Goal: Information Seeking & Learning: Learn about a topic

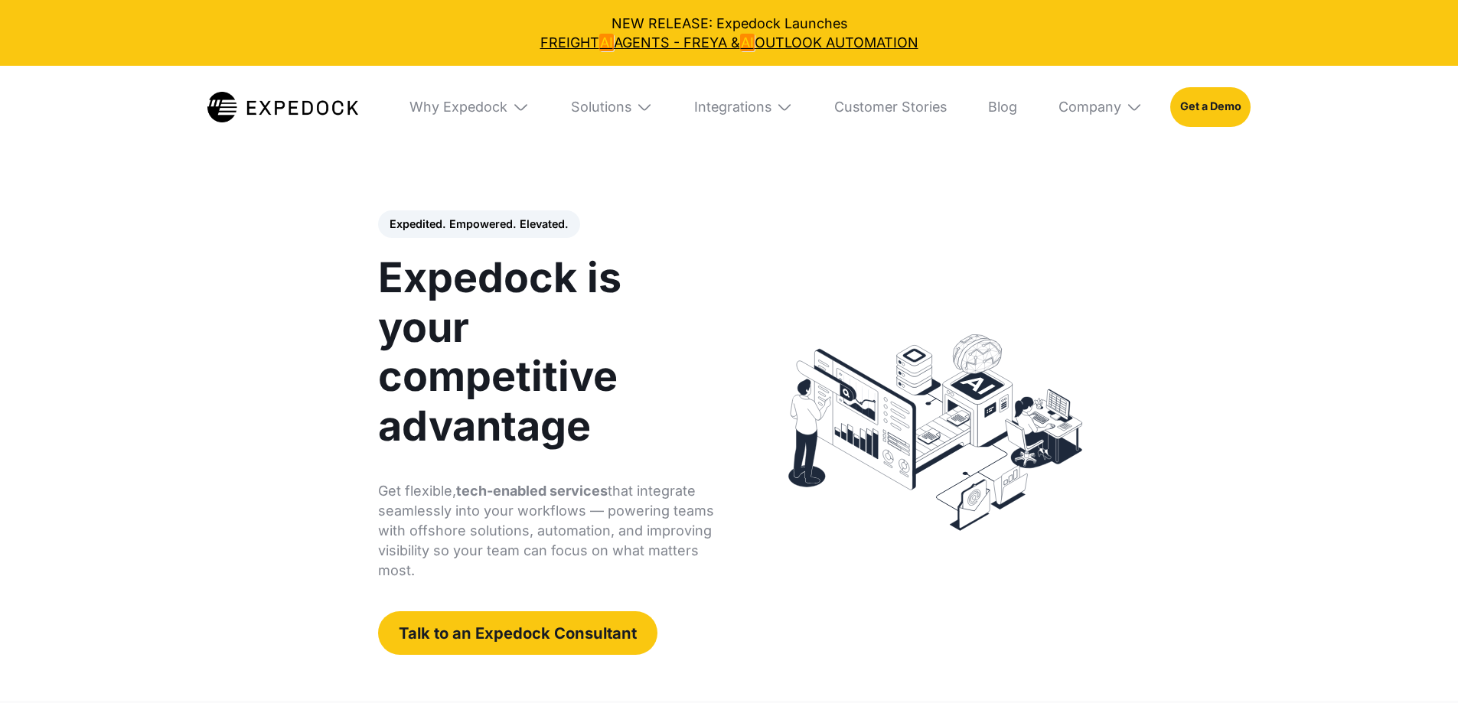
select select
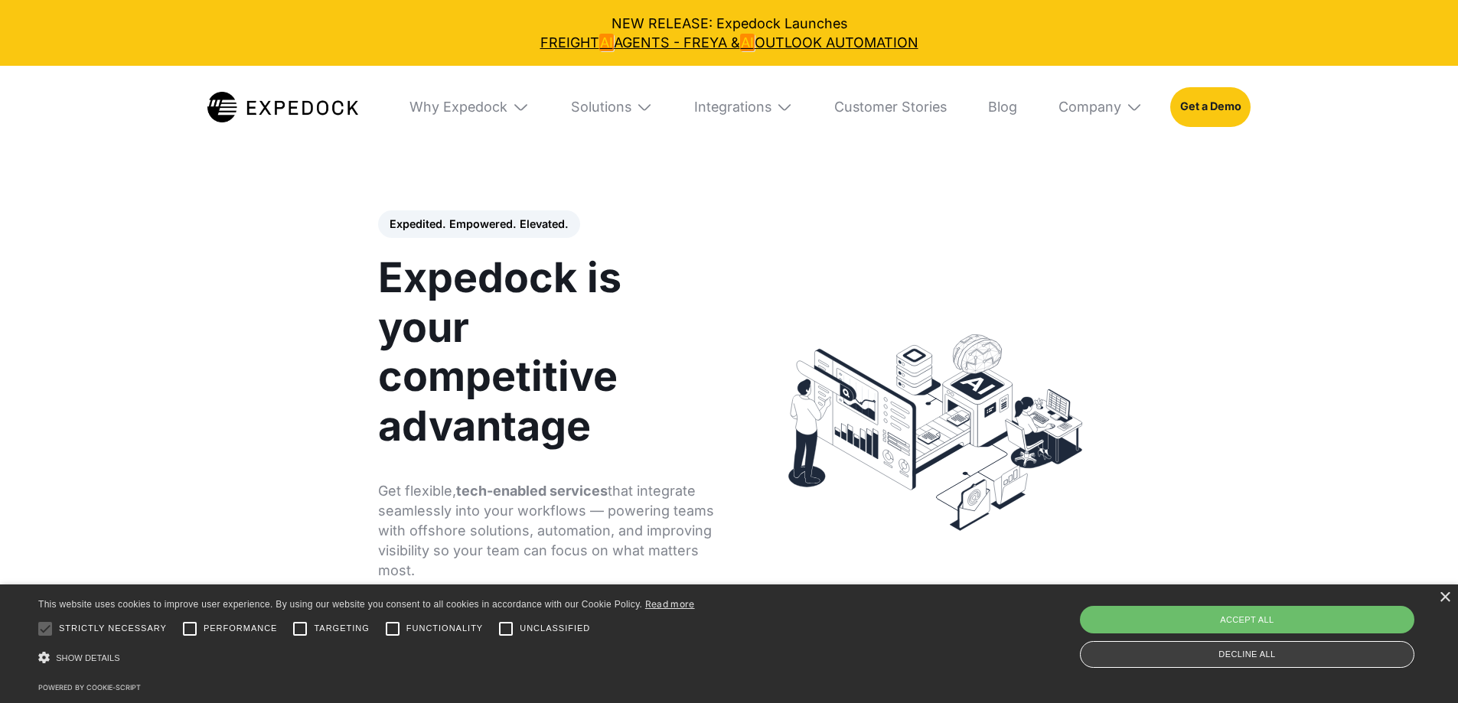
click at [1196, 660] on div "Decline all" at bounding box center [1247, 654] width 334 height 27
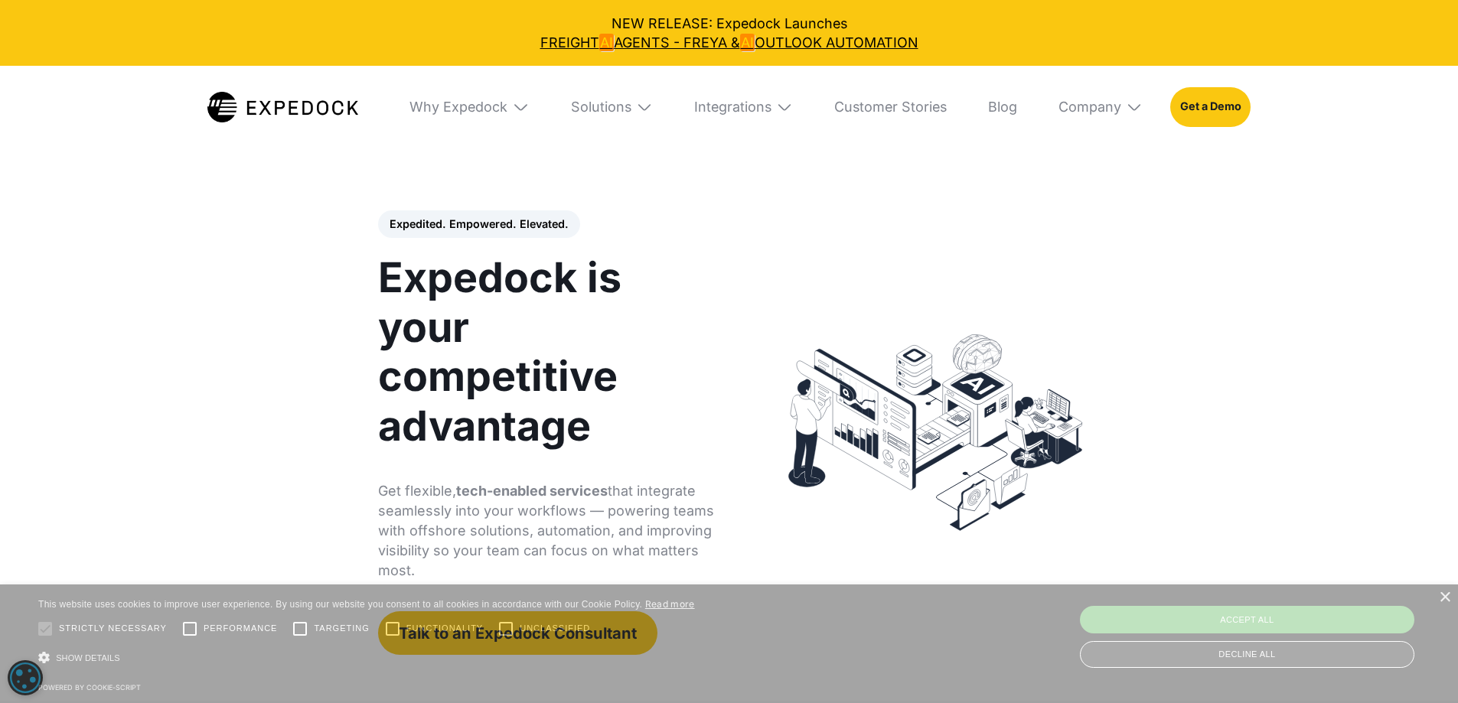
click at [1168, 651] on div "Decline all" at bounding box center [1247, 654] width 334 height 27
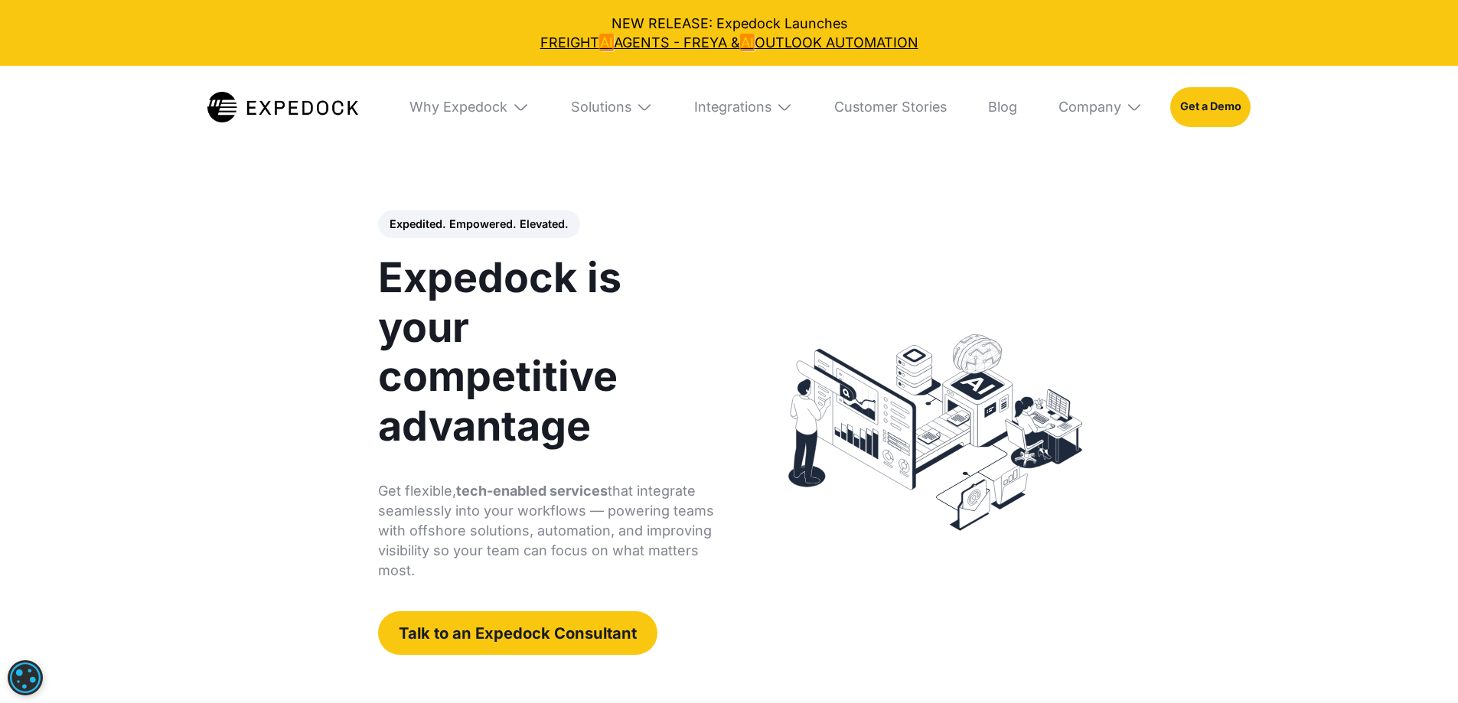
click at [650, 106] on img at bounding box center [644, 107] width 17 height 17
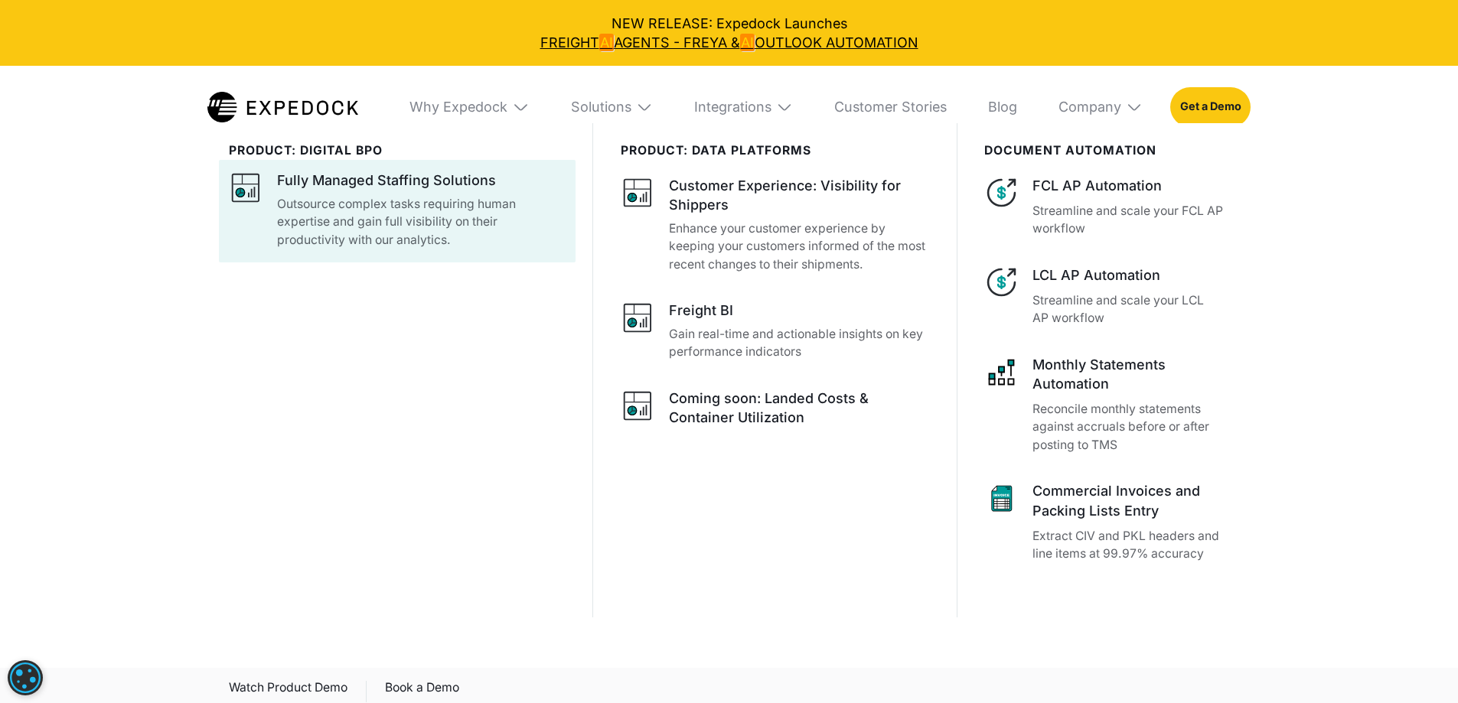
click at [332, 180] on div "Fully Managed Staffing Solutions" at bounding box center [386, 180] width 219 height 19
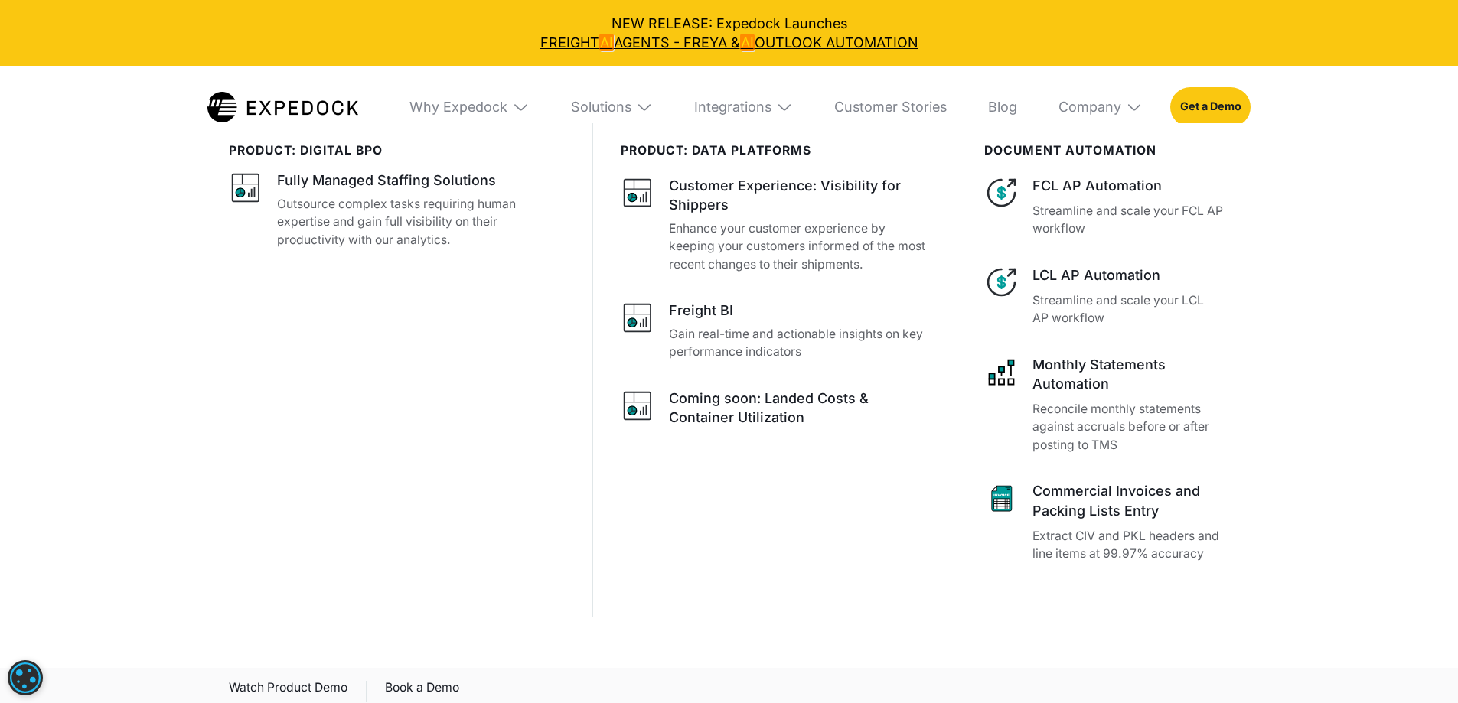
click at [1427, 356] on div "product: digital bpo Fully Managed Staffing Solutions Outsource complex tasks r…" at bounding box center [729, 399] width 1458 height 553
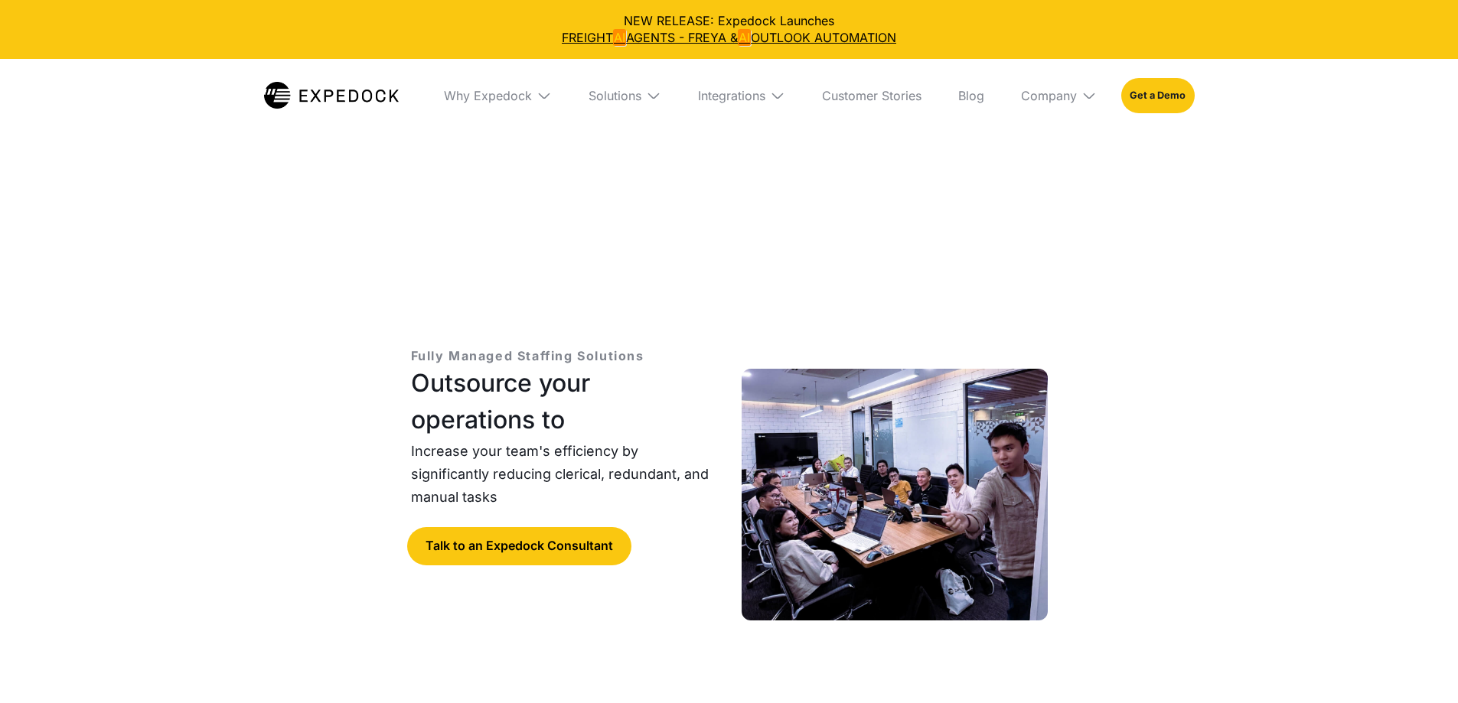
select select
